Goal: Find specific page/section: Find specific page/section

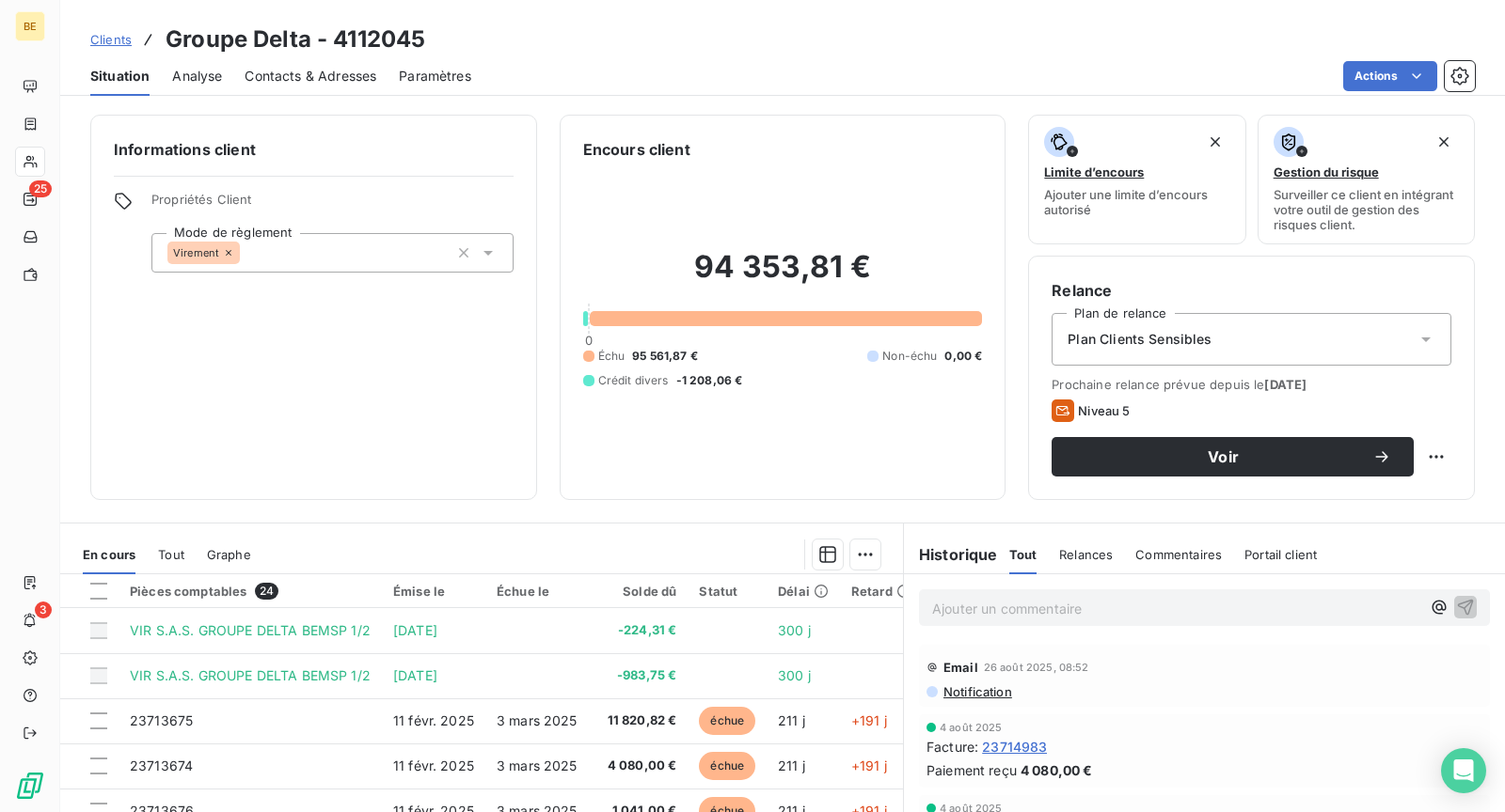
scroll to position [574, 0]
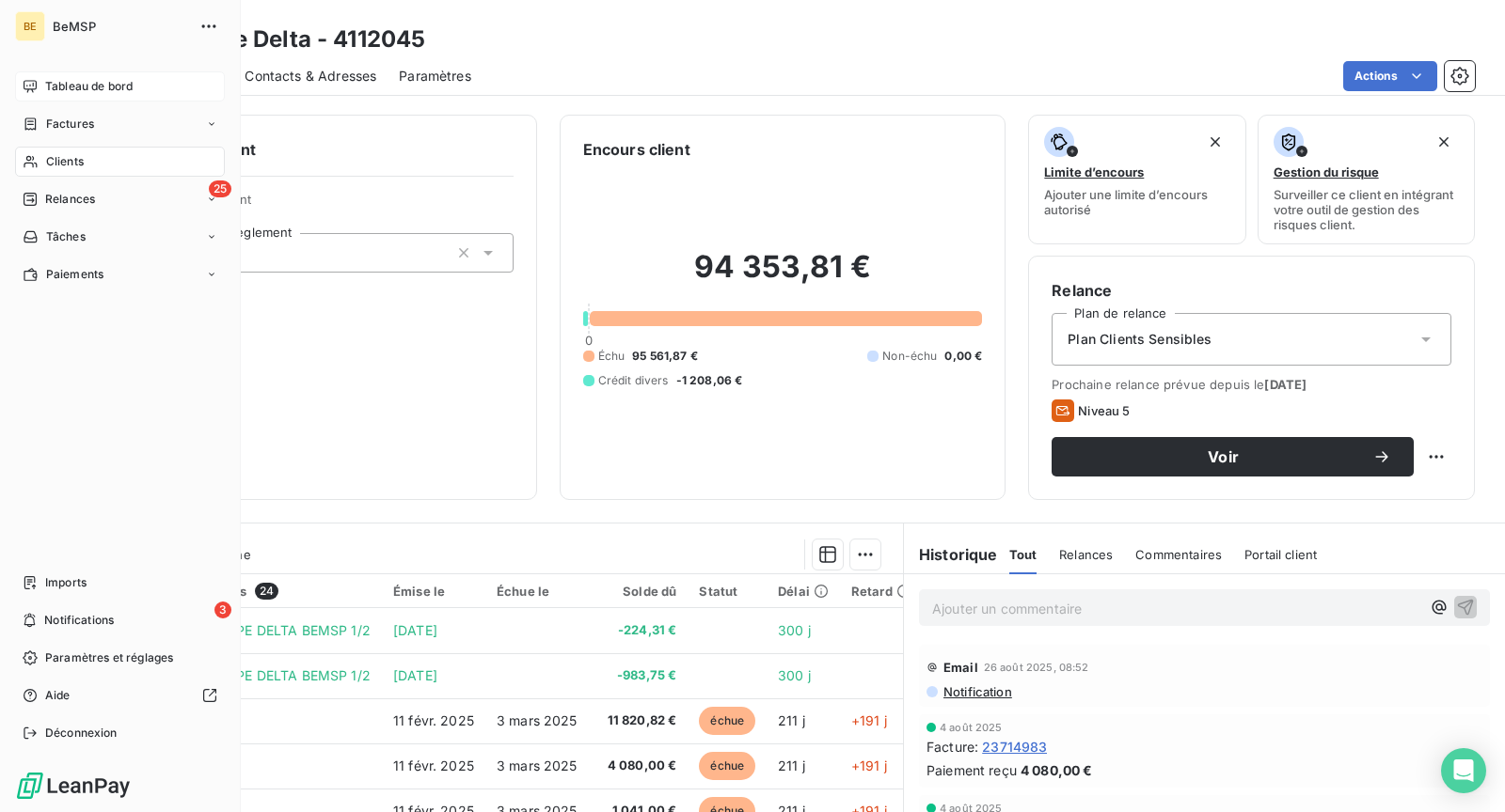
click at [33, 83] on icon at bounding box center [30, 86] width 15 height 15
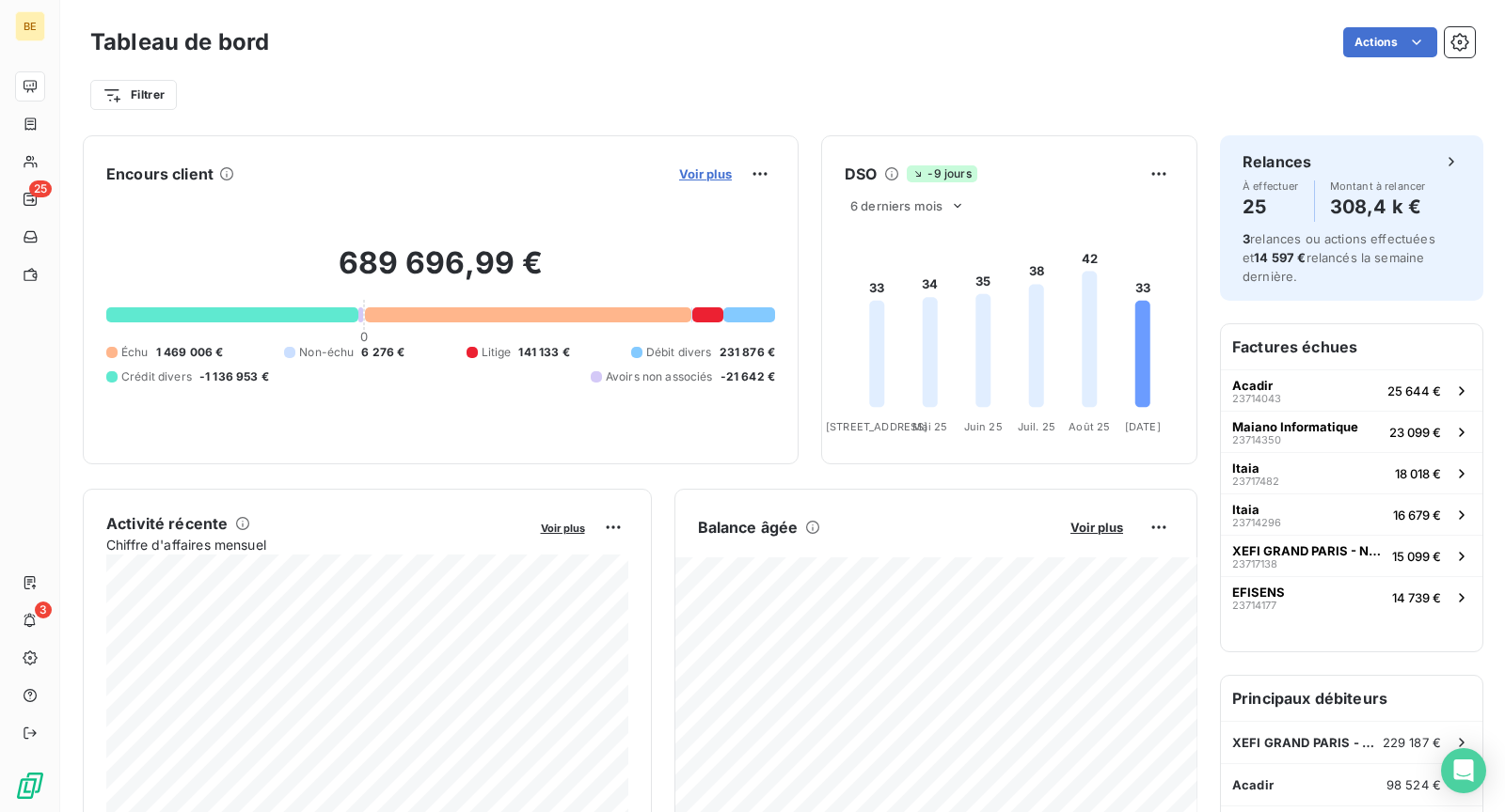
click at [708, 177] on span "Voir plus" at bounding box center [705, 173] width 53 height 15
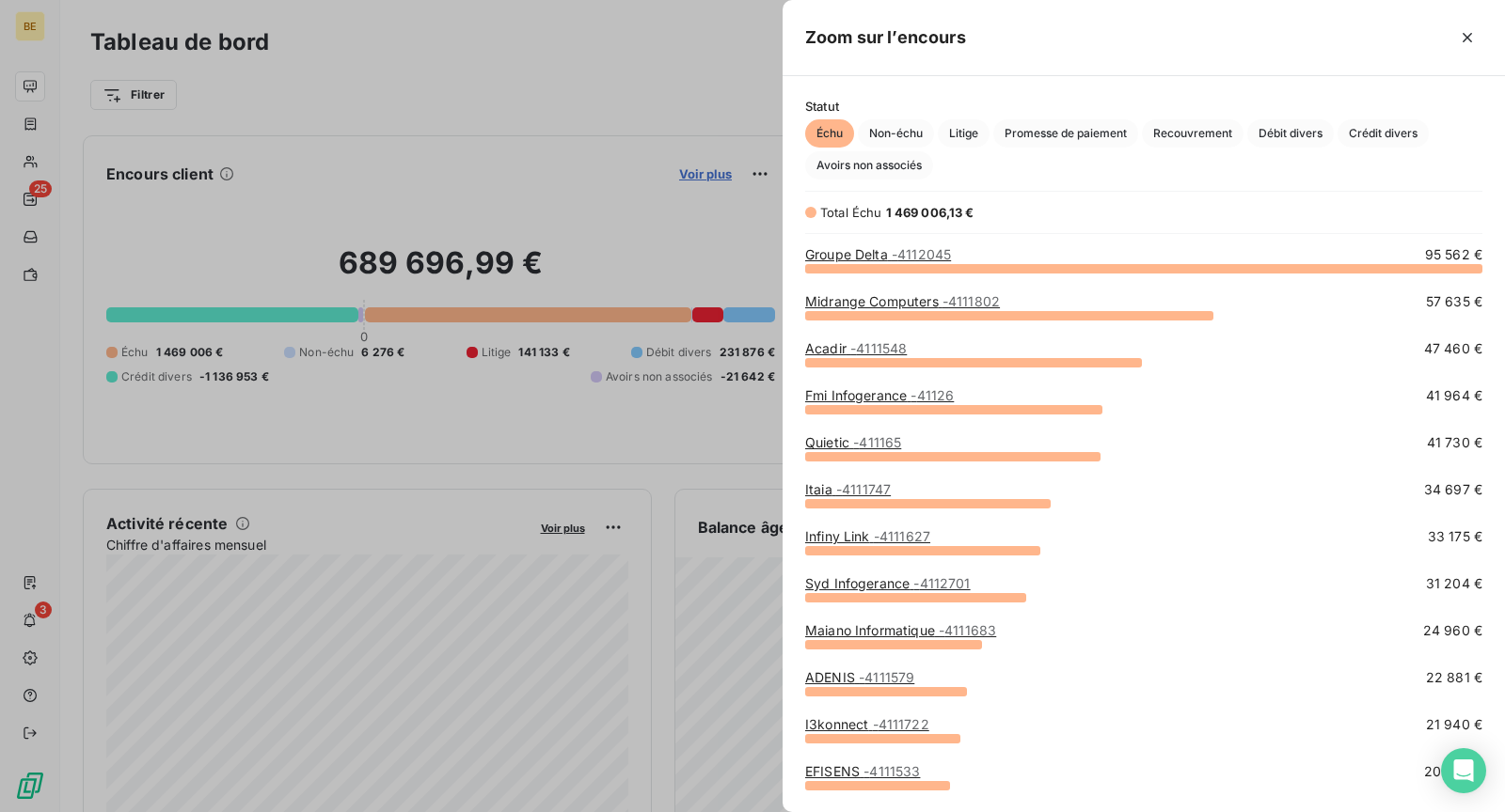
scroll to position [545, 723]
click at [1305, 144] on span "Débit divers" at bounding box center [1290, 134] width 87 height 28
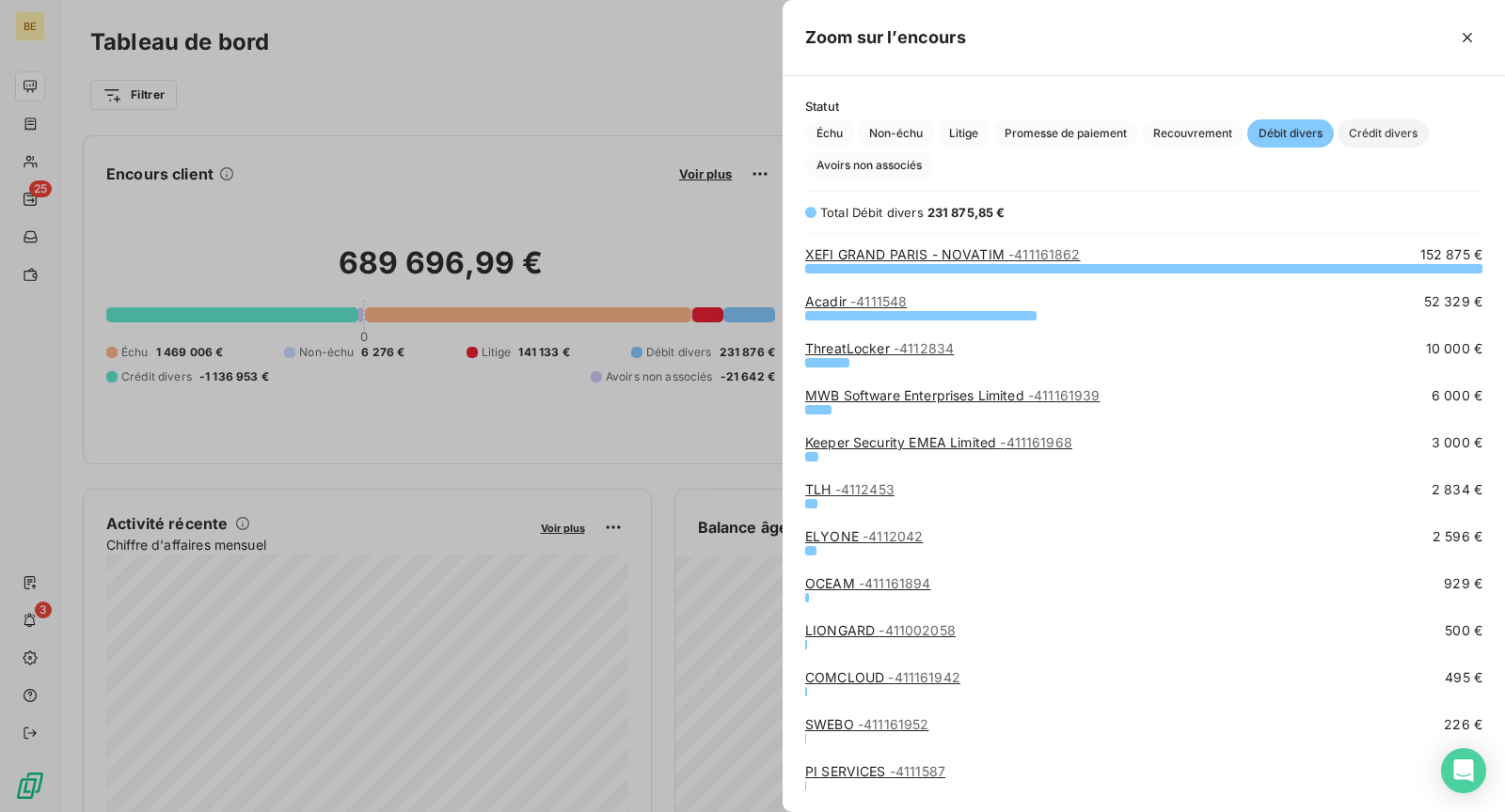
click at [1370, 145] on span "Crédit divers" at bounding box center [1383, 134] width 92 height 28
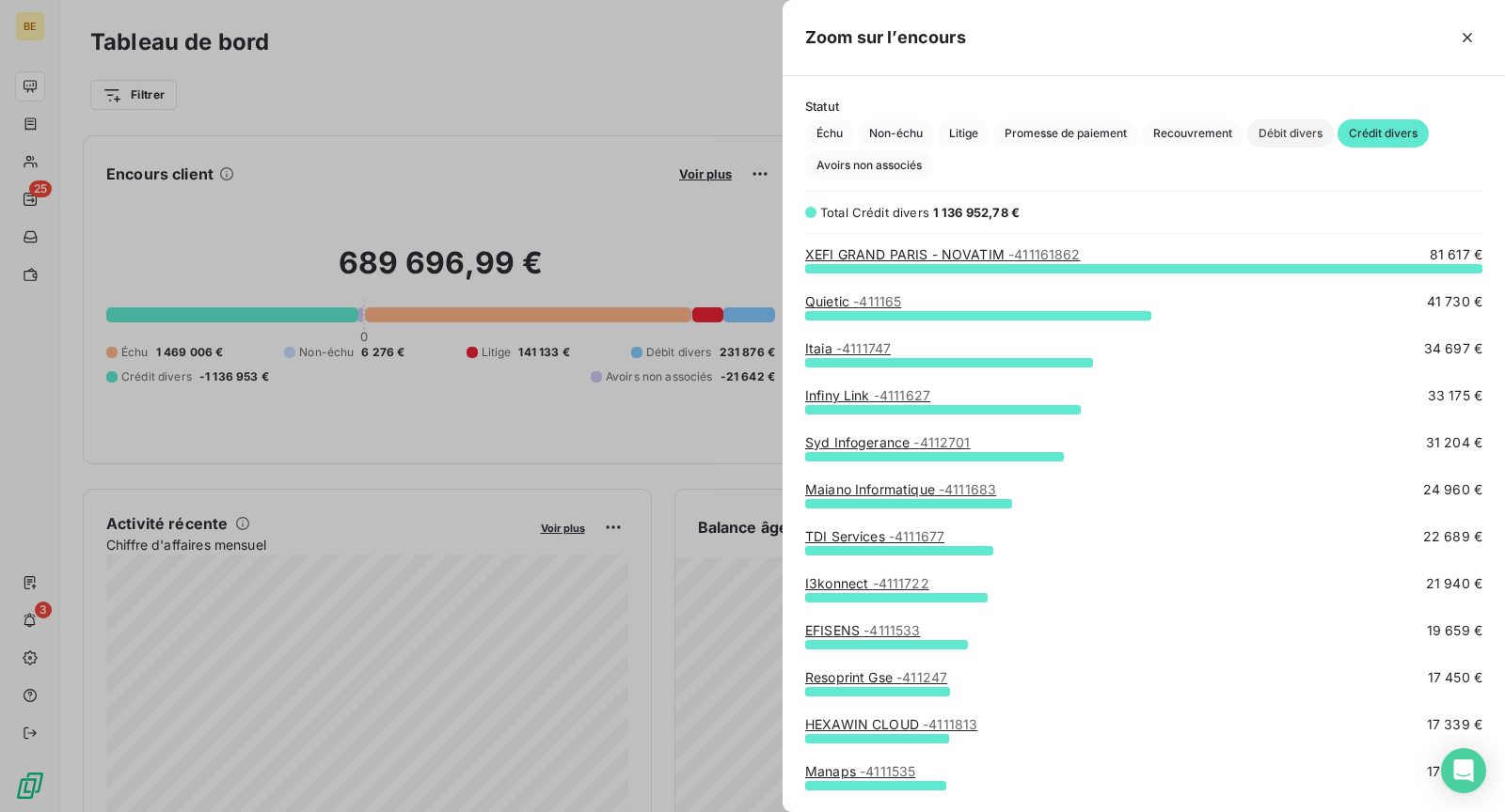
click at [1311, 136] on span "Débit divers" at bounding box center [1290, 134] width 87 height 28
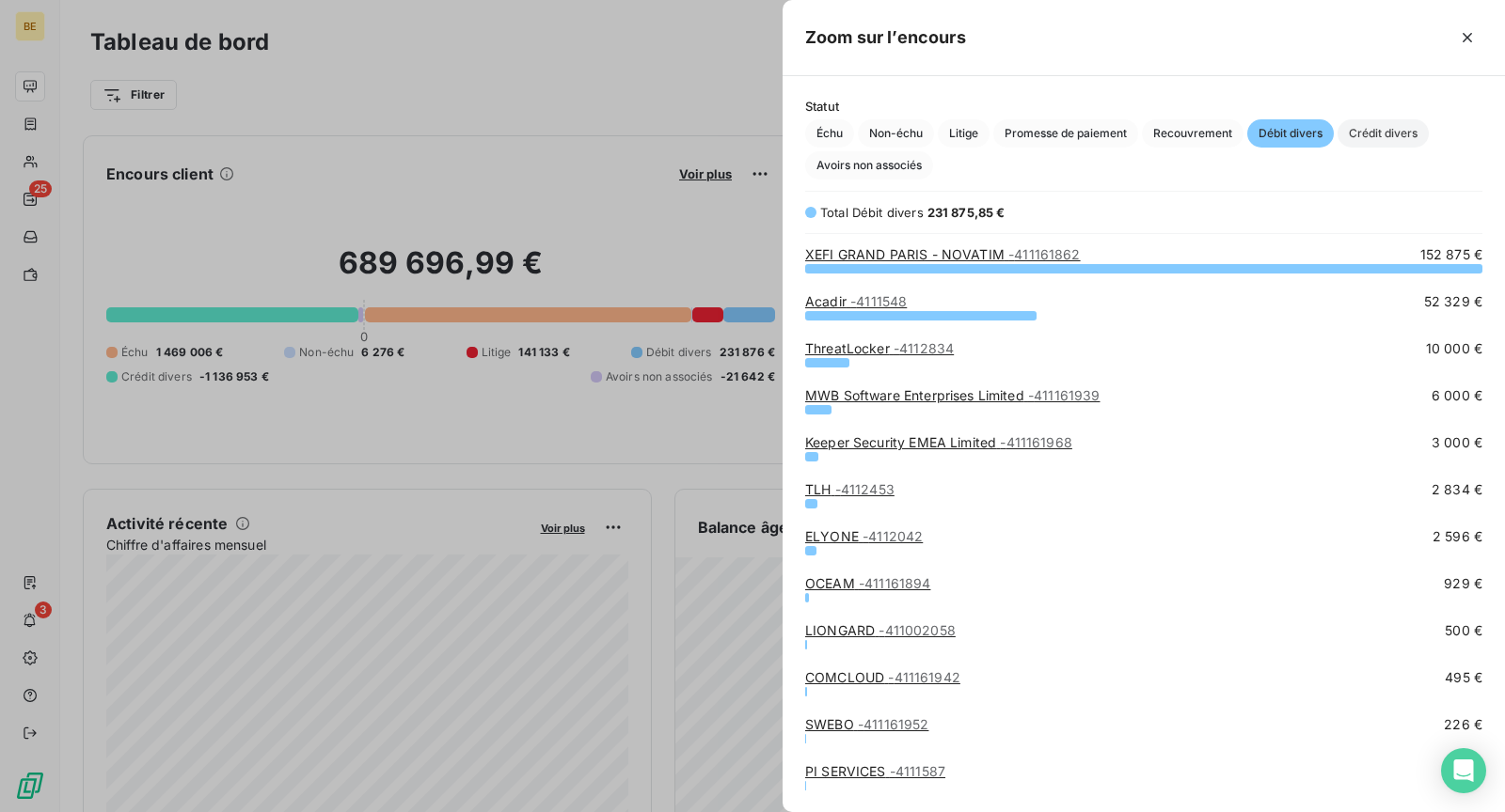
click at [1374, 136] on span "Crédit divers" at bounding box center [1383, 134] width 92 height 28
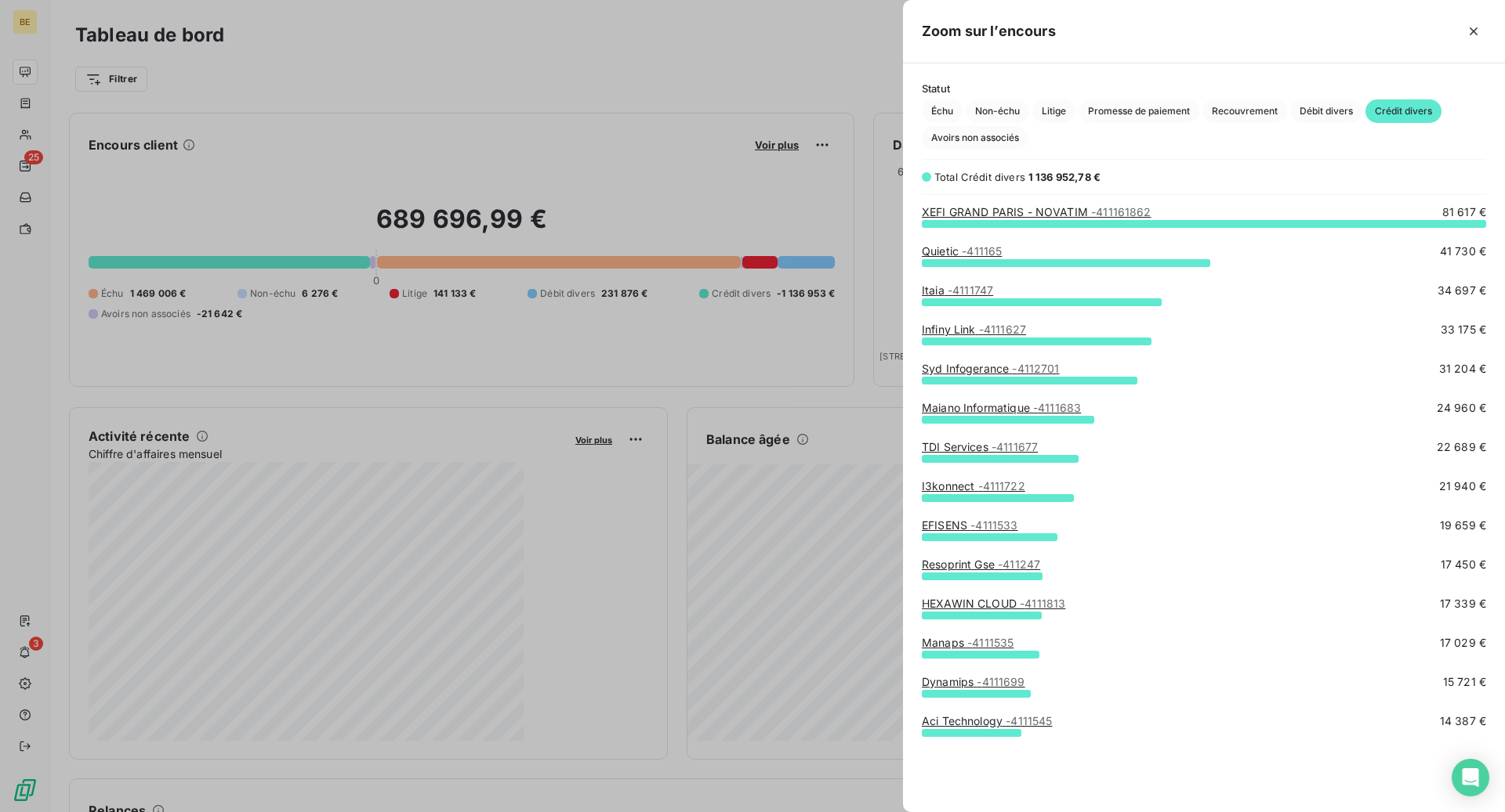
scroll to position [1, 1]
click at [1253, 39] on button "button" at bounding box center [1473, 32] width 25 height 25
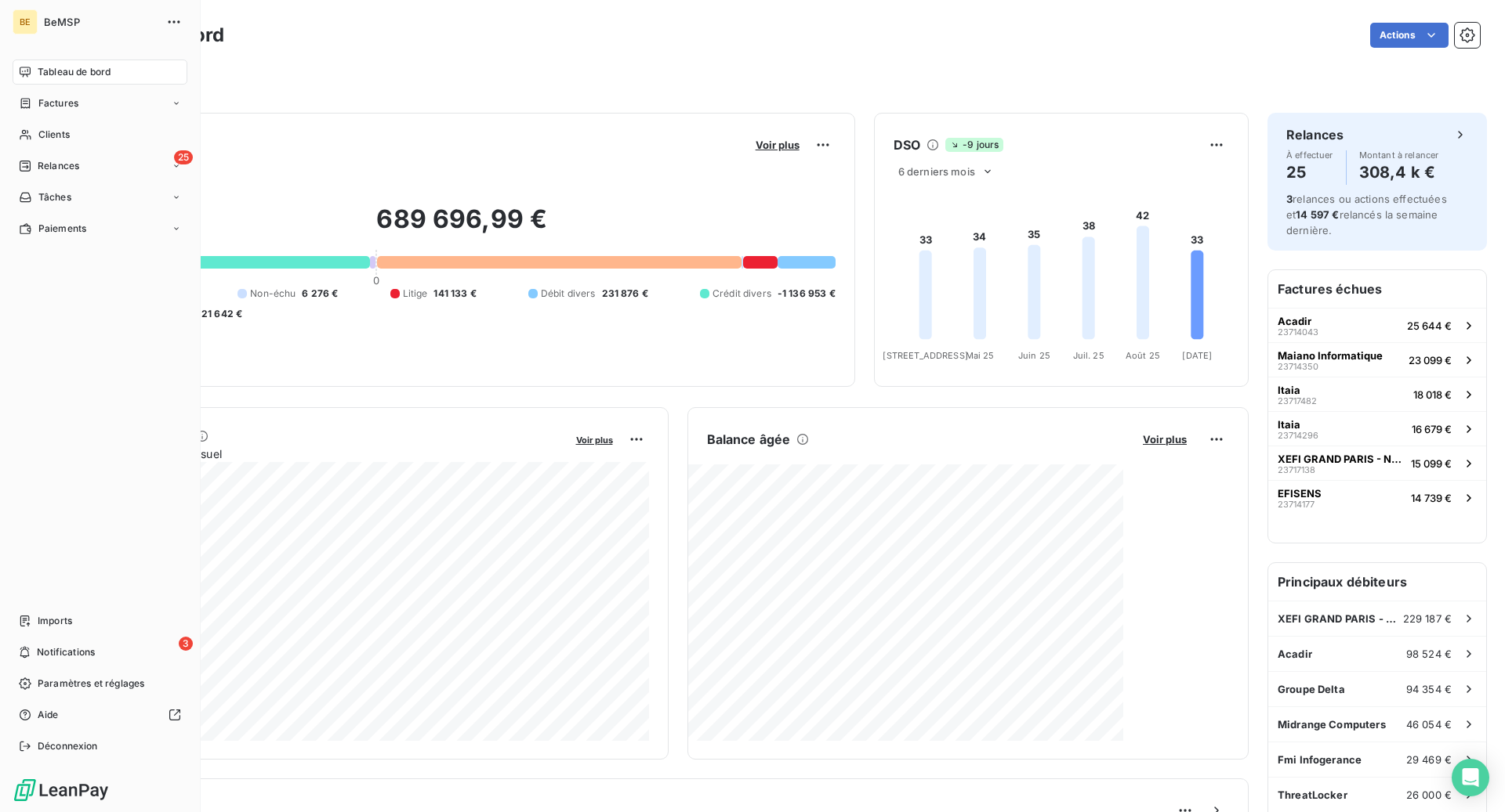
click at [60, 78] on span "Tableau de bord" at bounding box center [74, 71] width 73 height 14
